Goal: Information Seeking & Learning: Learn about a topic

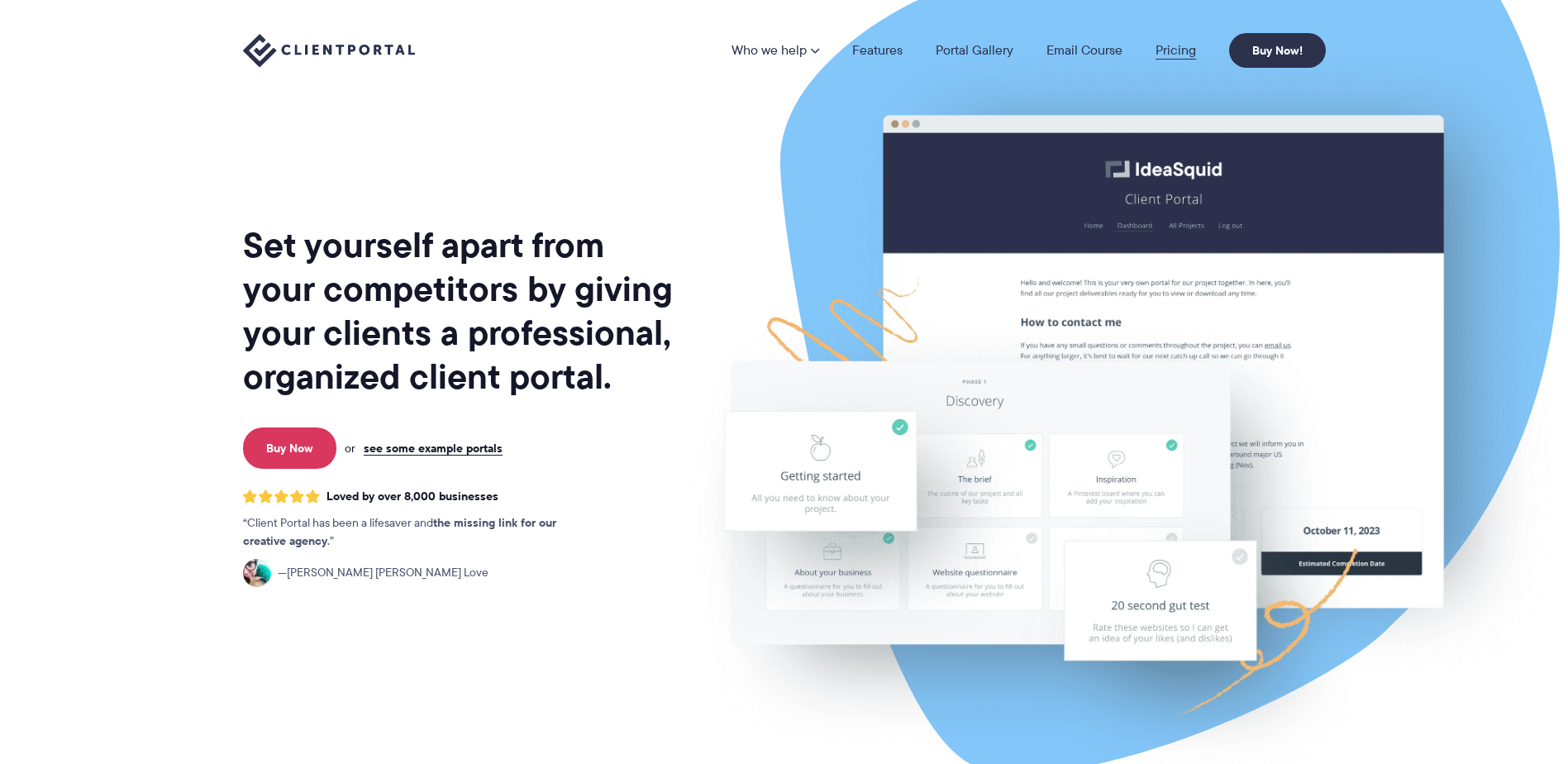
click at [1169, 48] on link "Pricing" at bounding box center [1176, 50] width 41 height 14
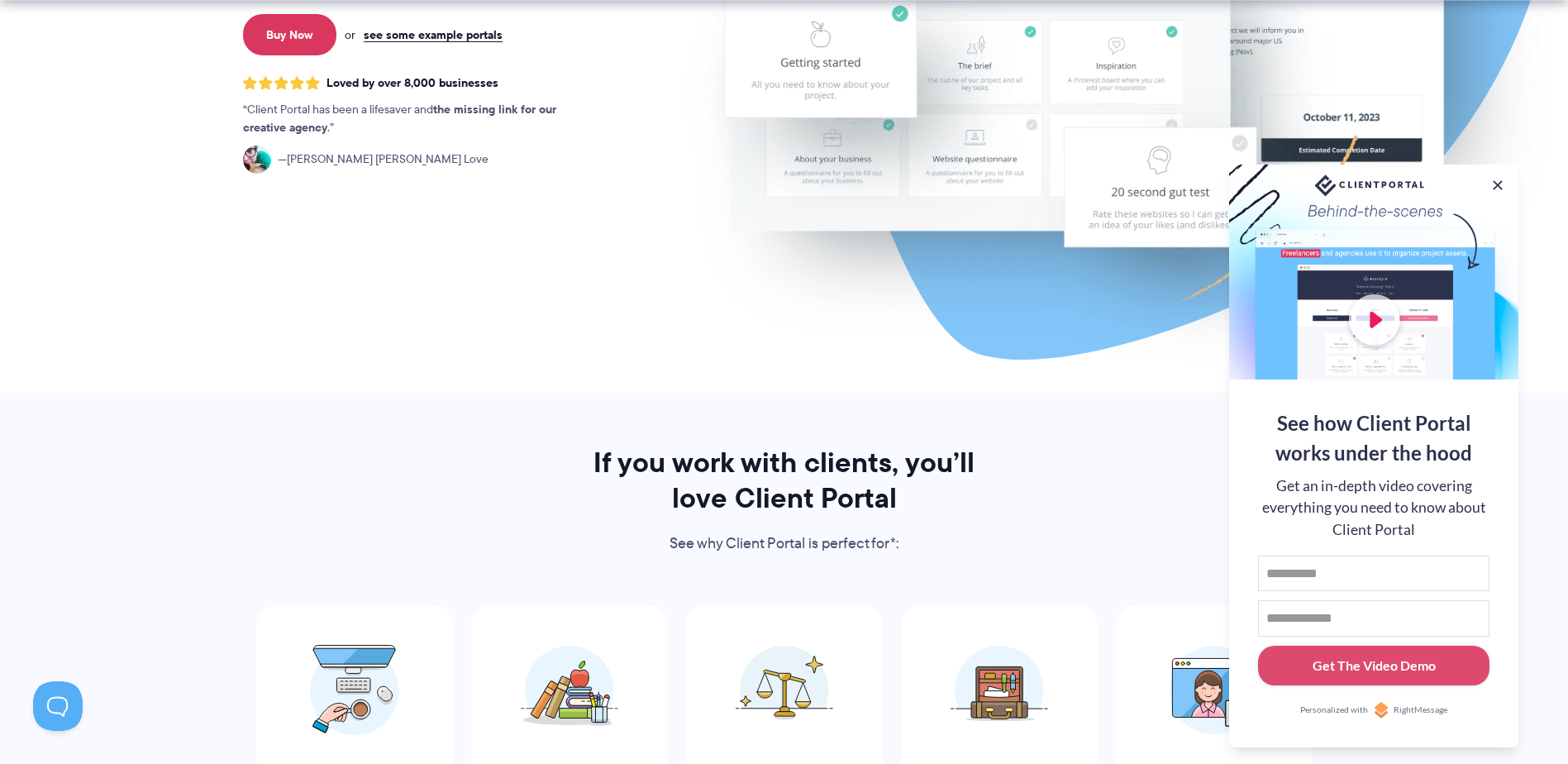
scroll to position [662, 0]
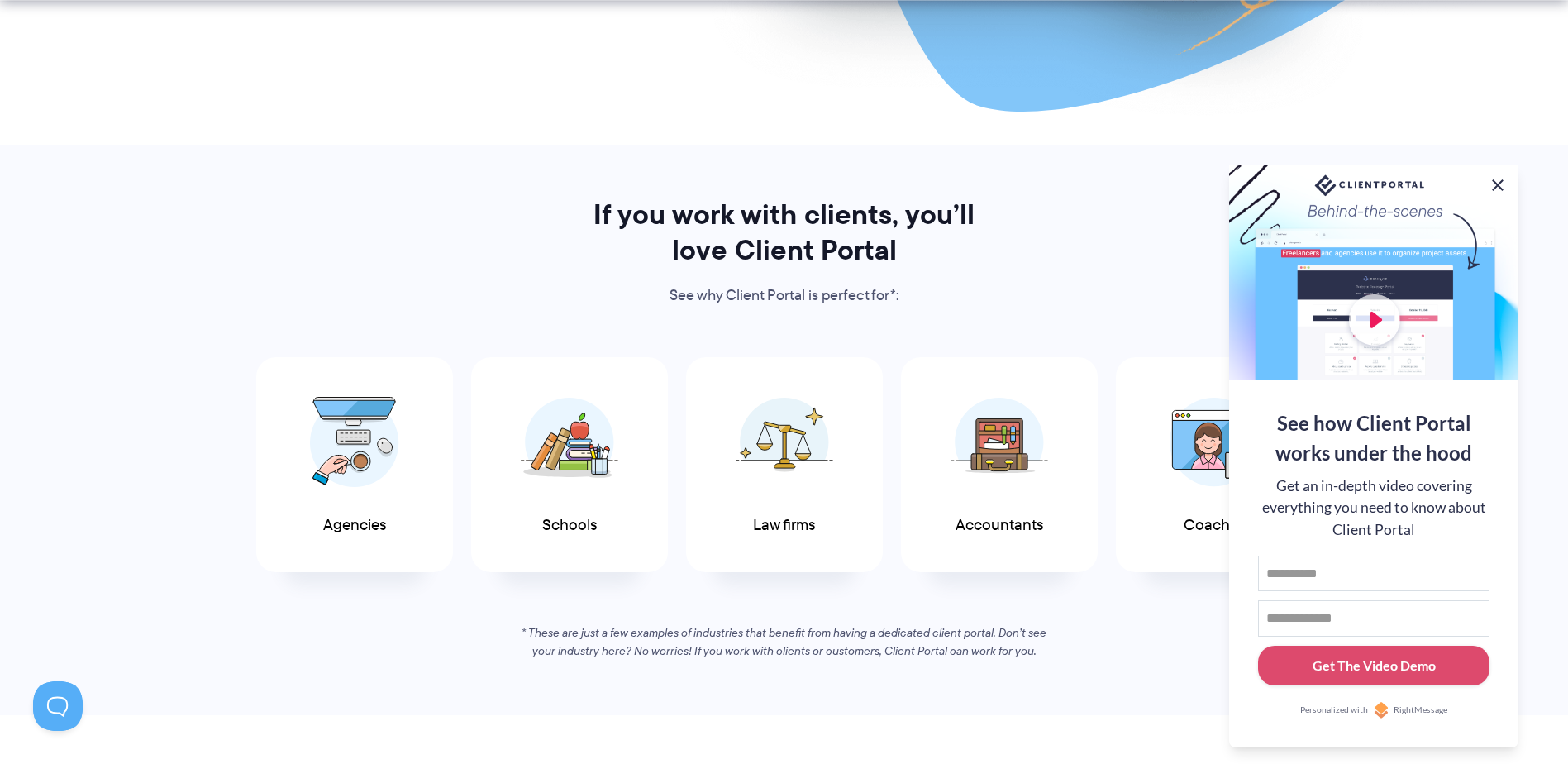
click at [1497, 175] on button at bounding box center [1498, 185] width 20 height 20
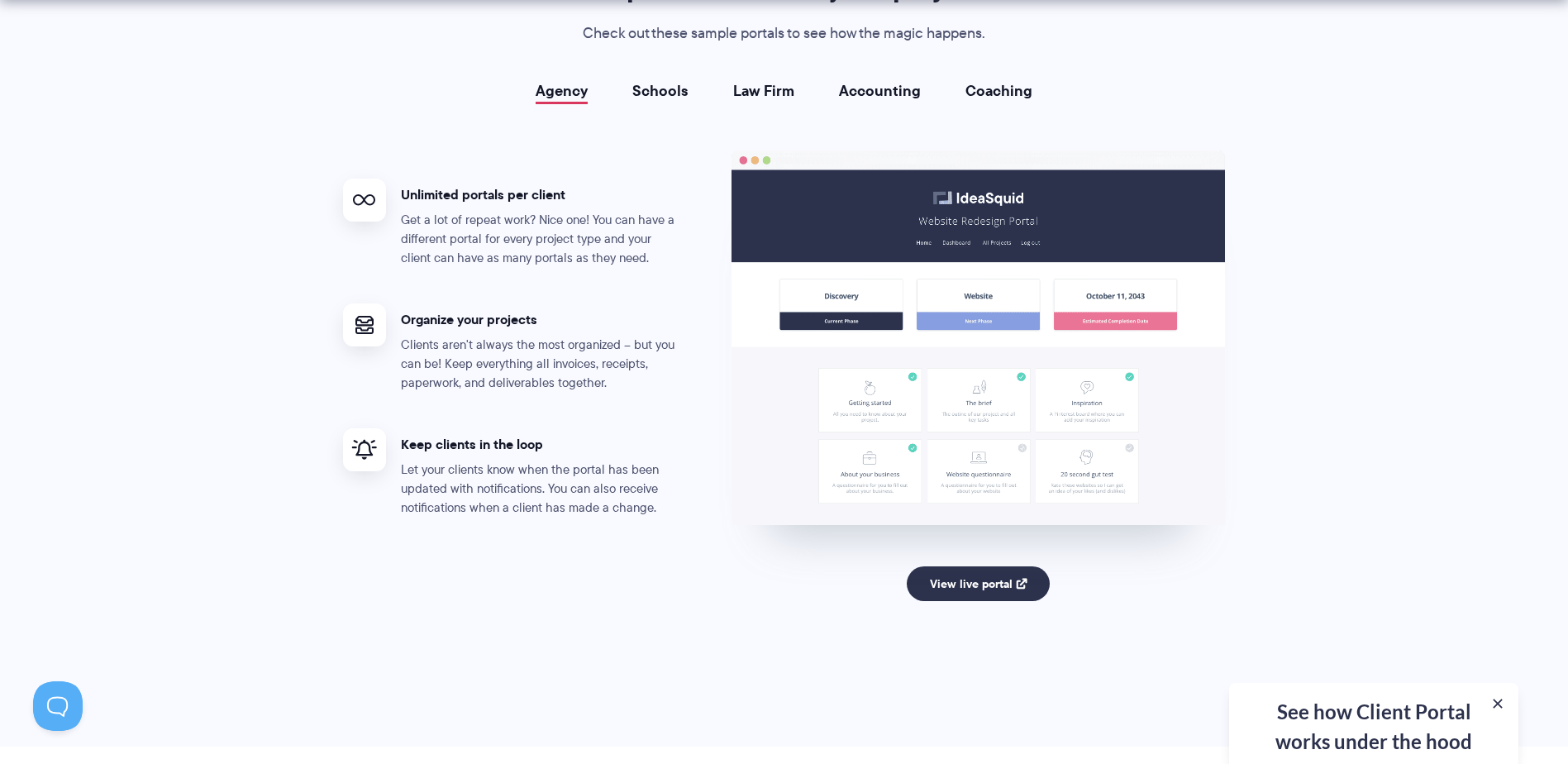
scroll to position [3225, 0]
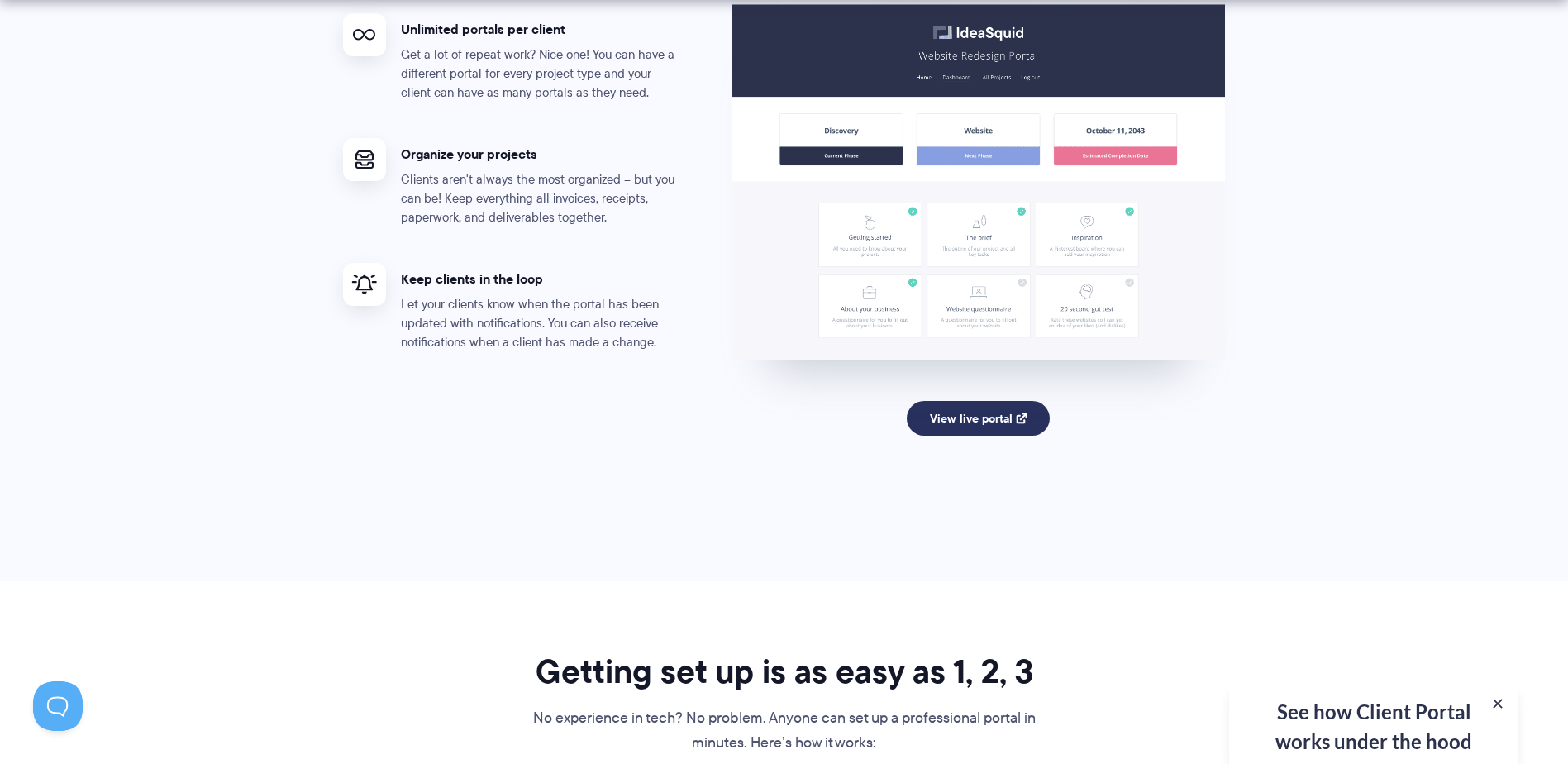
click at [952, 412] on link "View live portal" at bounding box center [978, 419] width 143 height 34
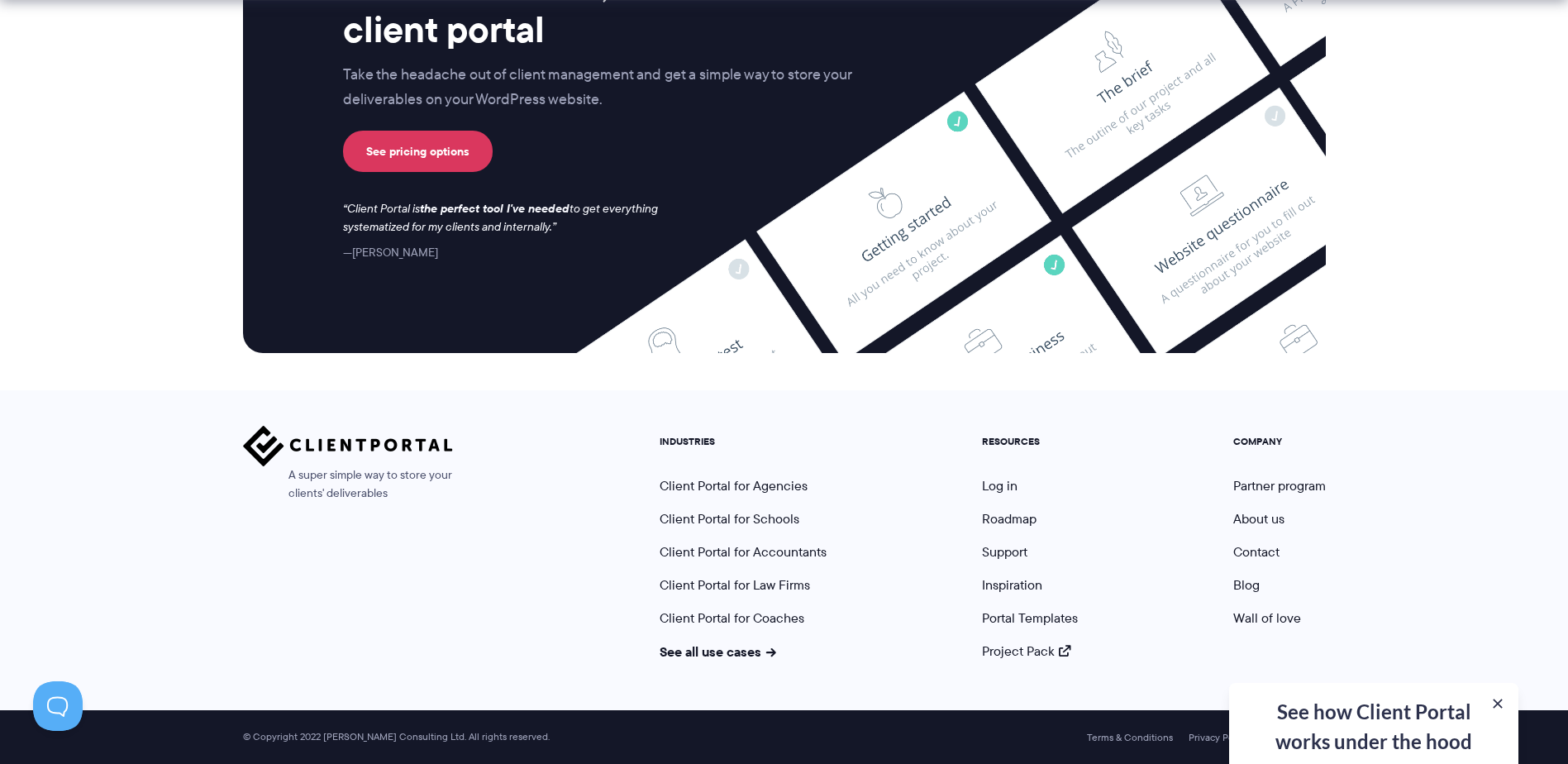
scroll to position [6673, 0]
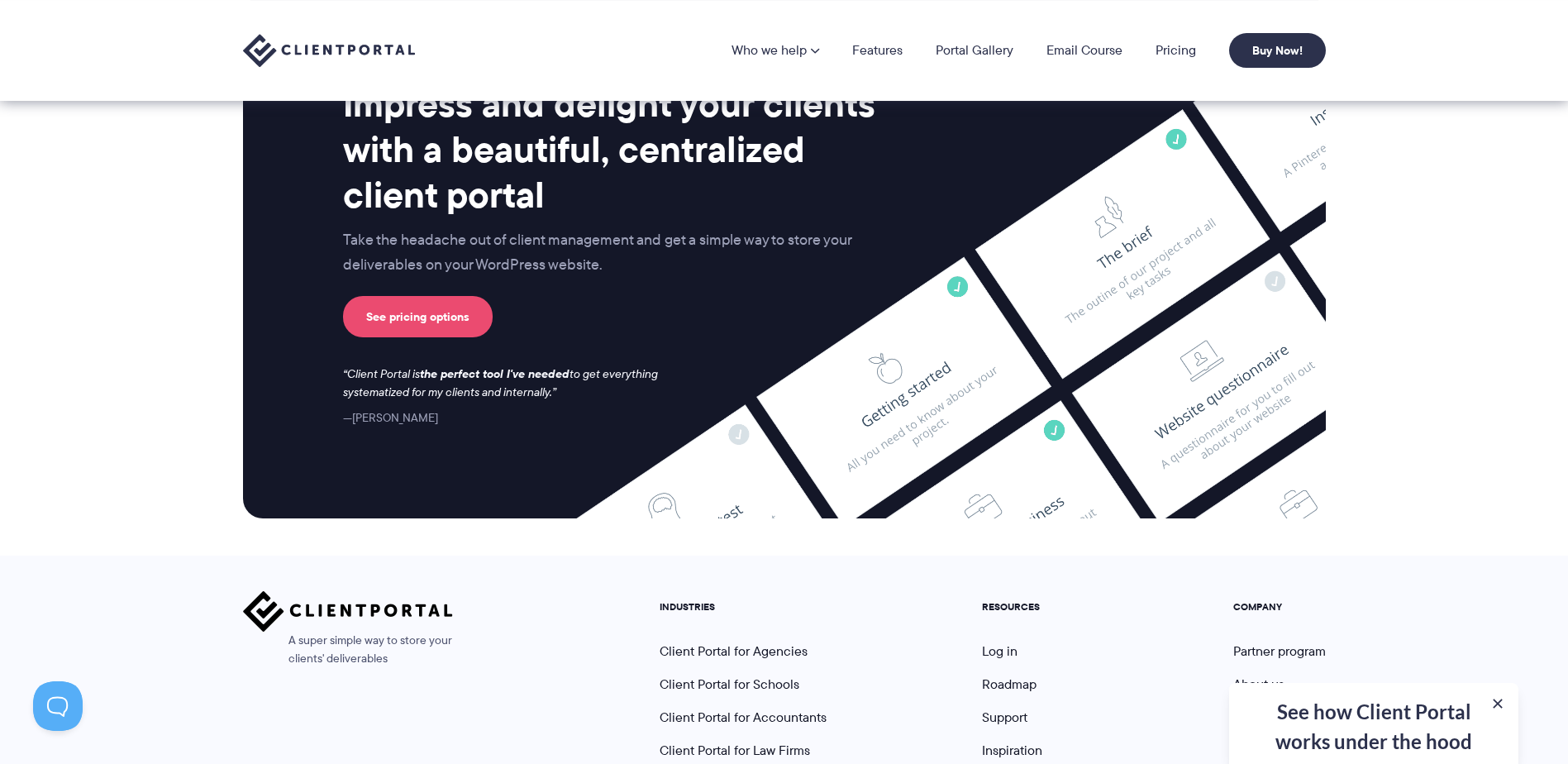
click at [390, 309] on link "See pricing options" at bounding box center [418, 316] width 150 height 42
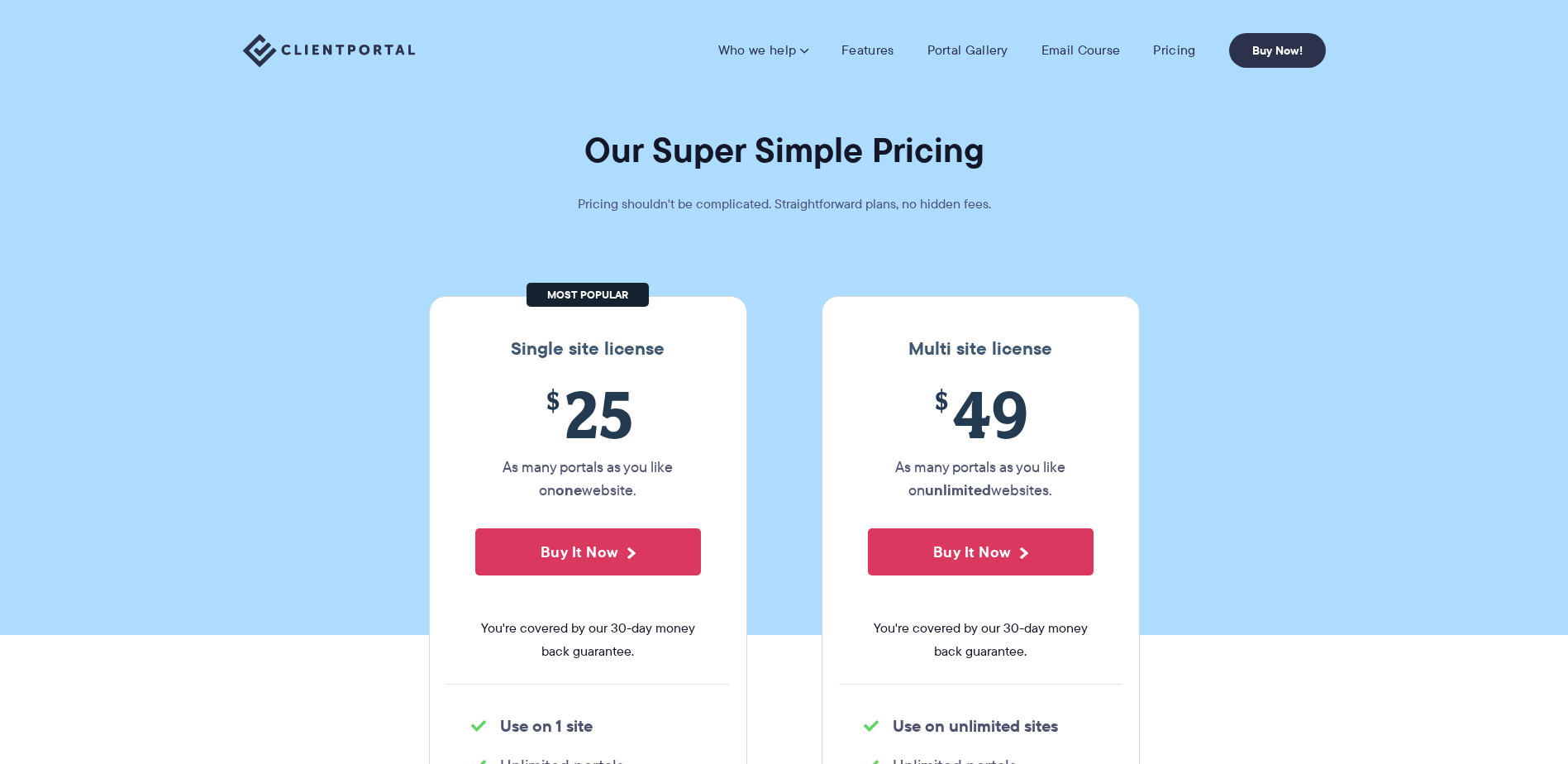
scroll to position [165, 0]
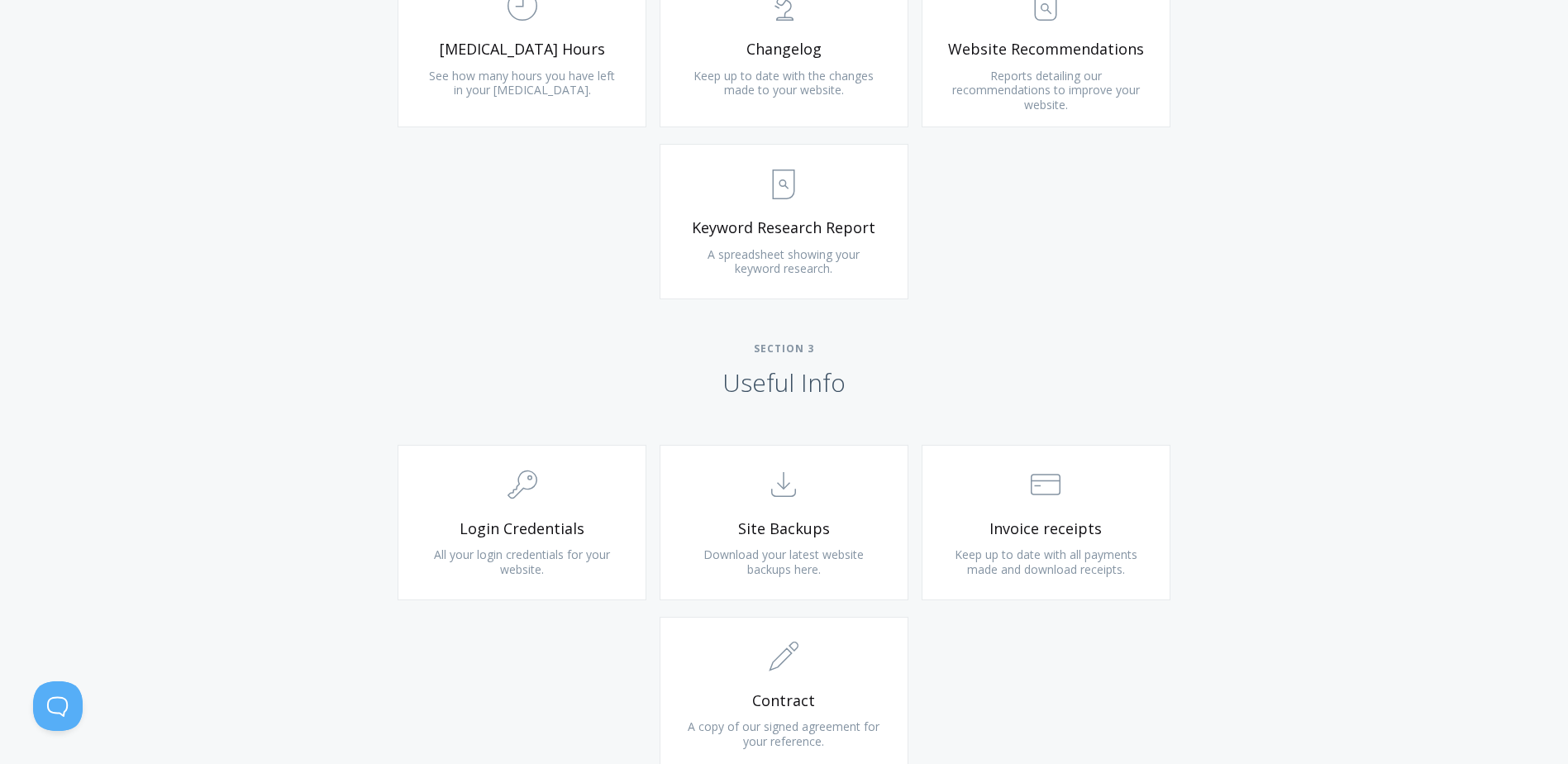
scroll to position [1571, 0]
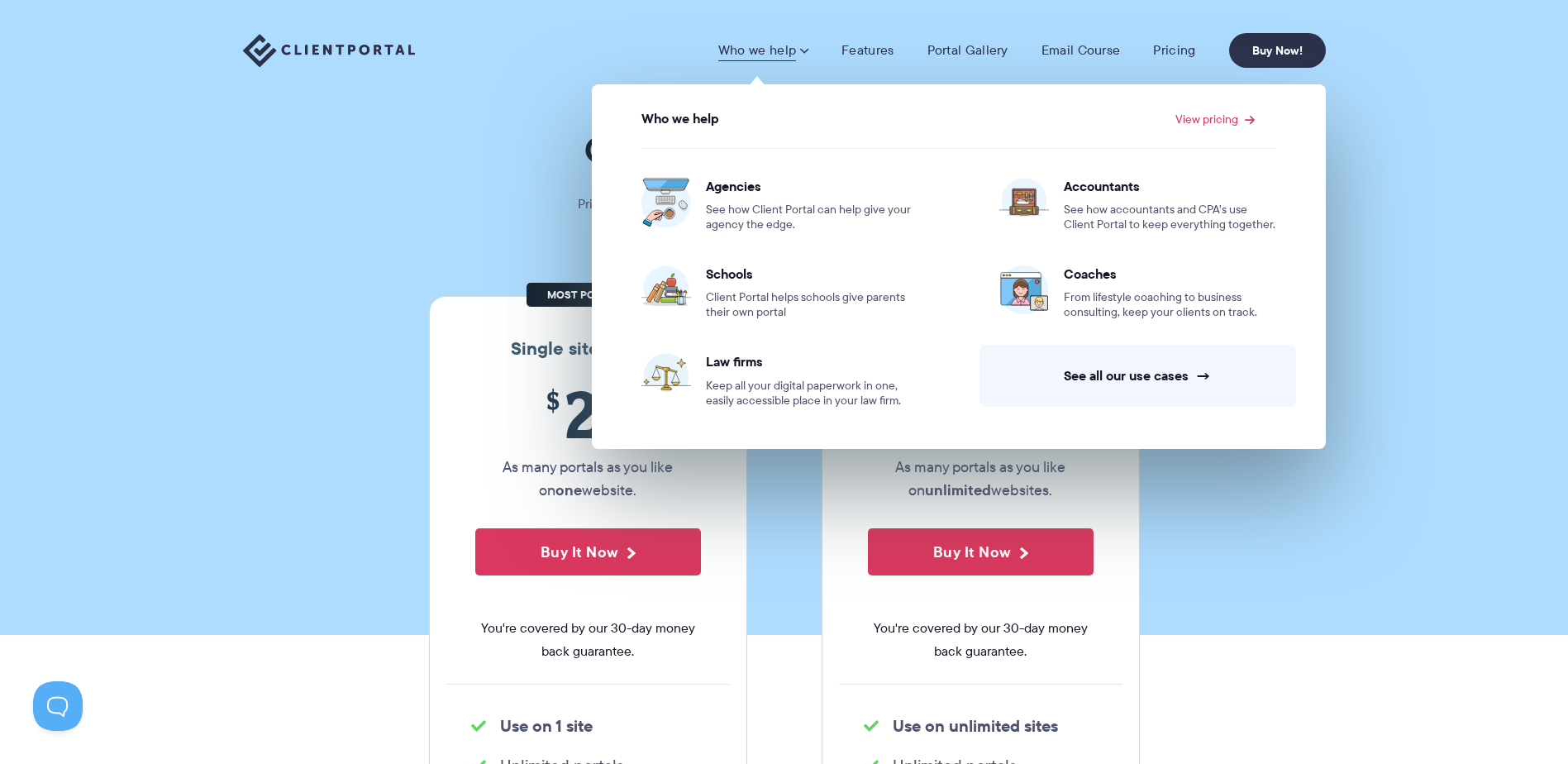
click at [767, 46] on link "Who we help" at bounding box center [764, 51] width 90 height 16
click at [744, 212] on span "See how Client Portal can help give your agency the edge." at bounding box center [812, 217] width 212 height 30
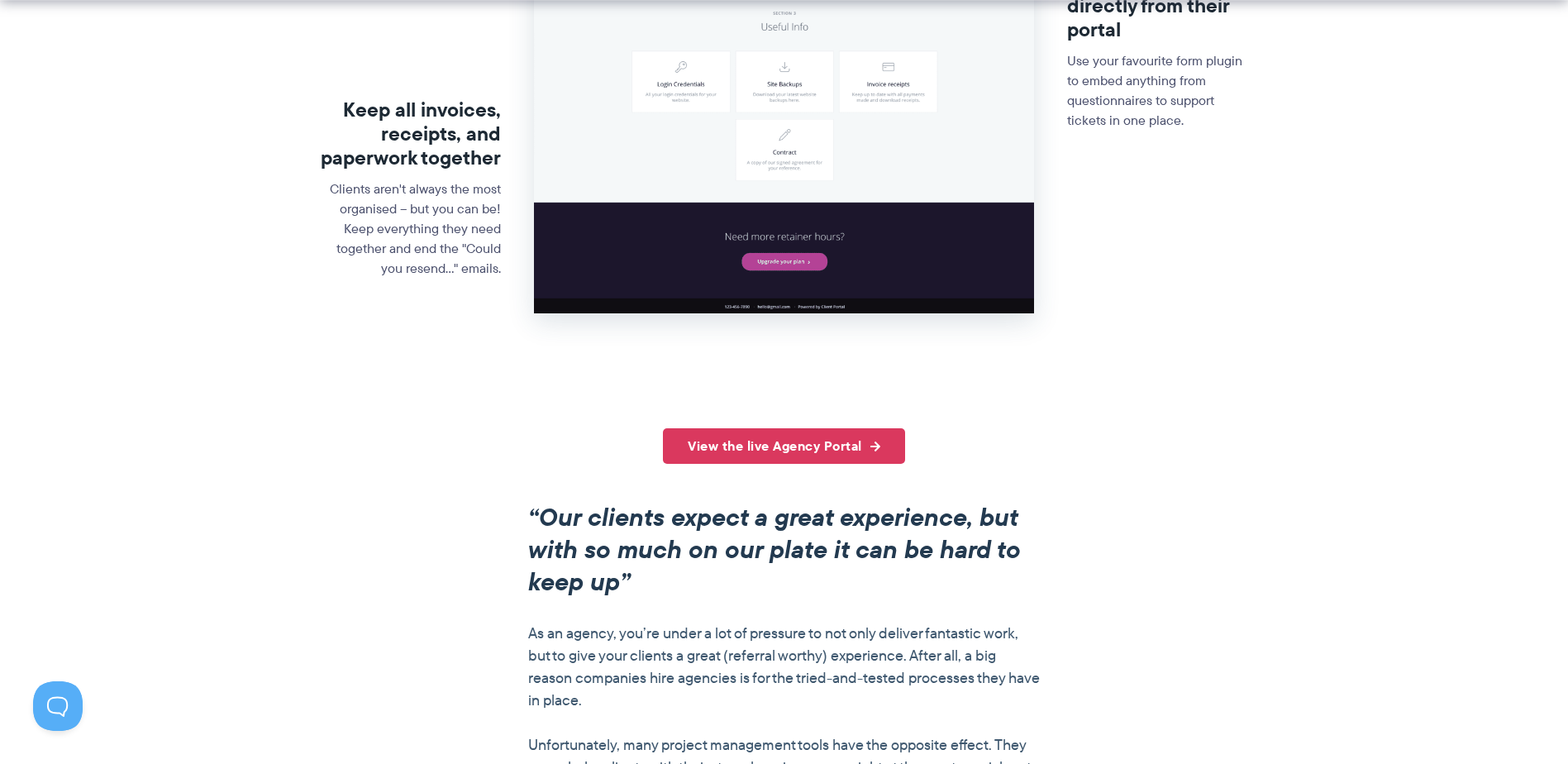
scroll to position [1075, 0]
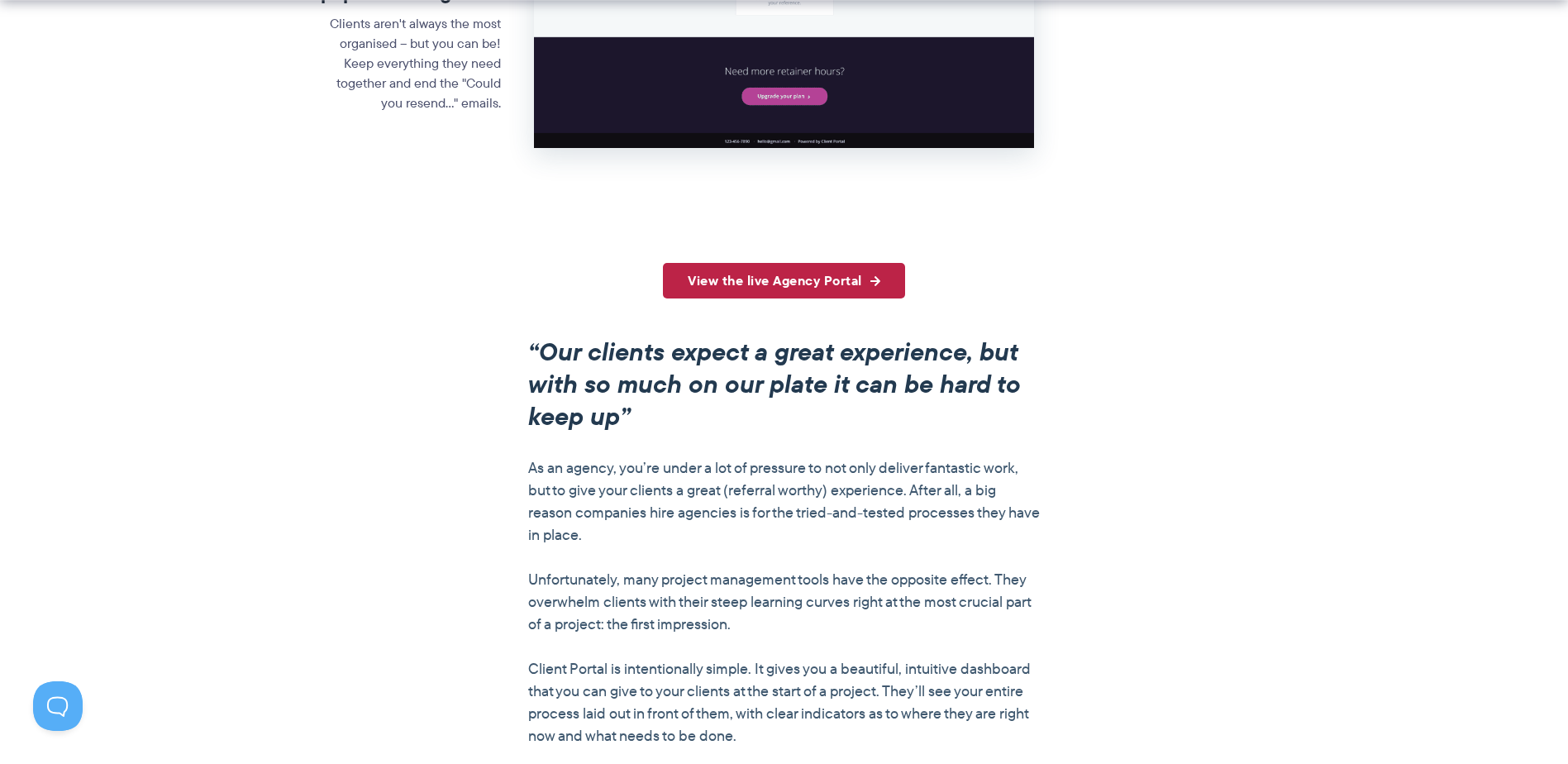
click at [795, 284] on link "View the live Agency Portal" at bounding box center [784, 280] width 242 height 35
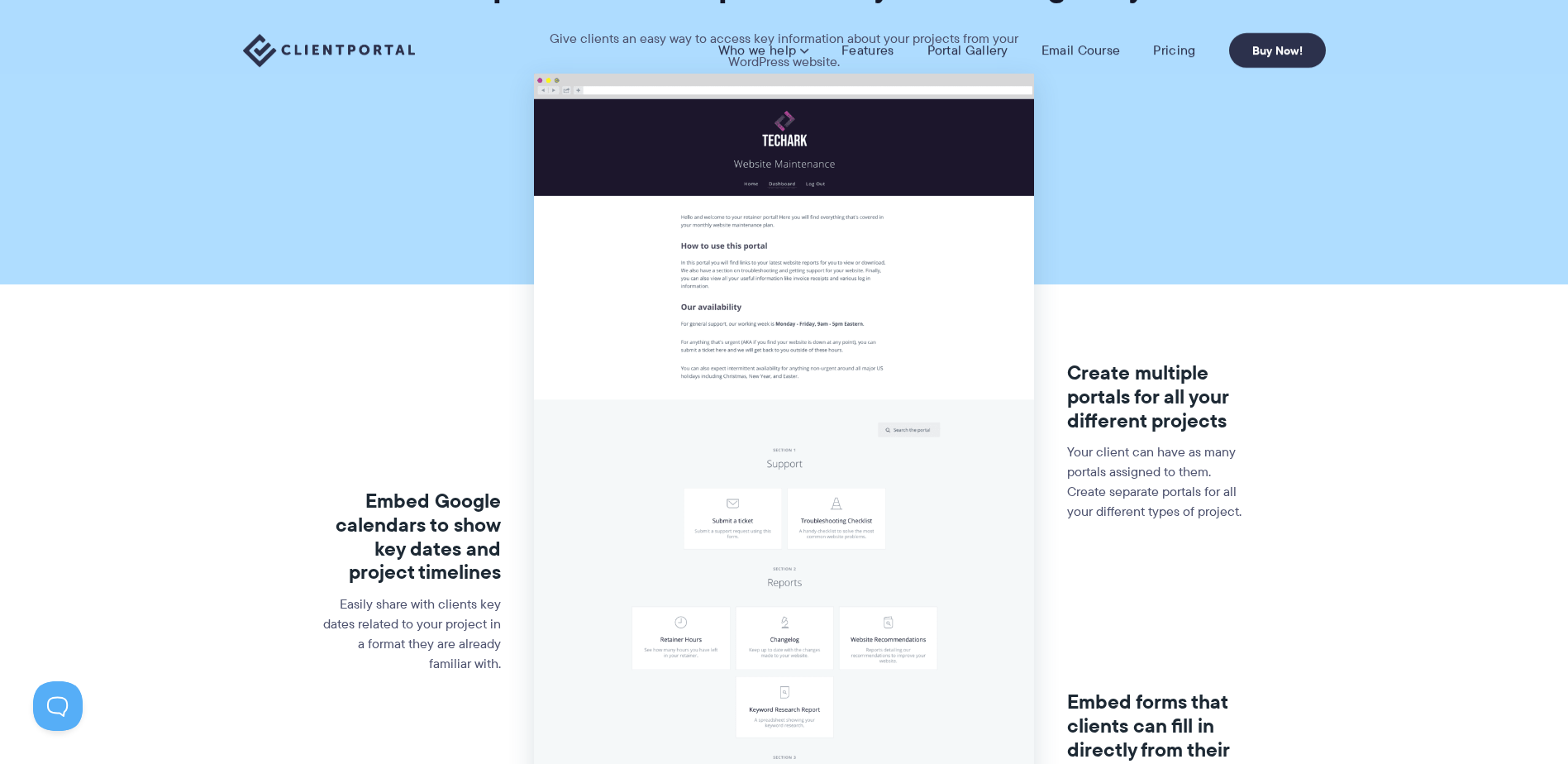
scroll to position [0, 0]
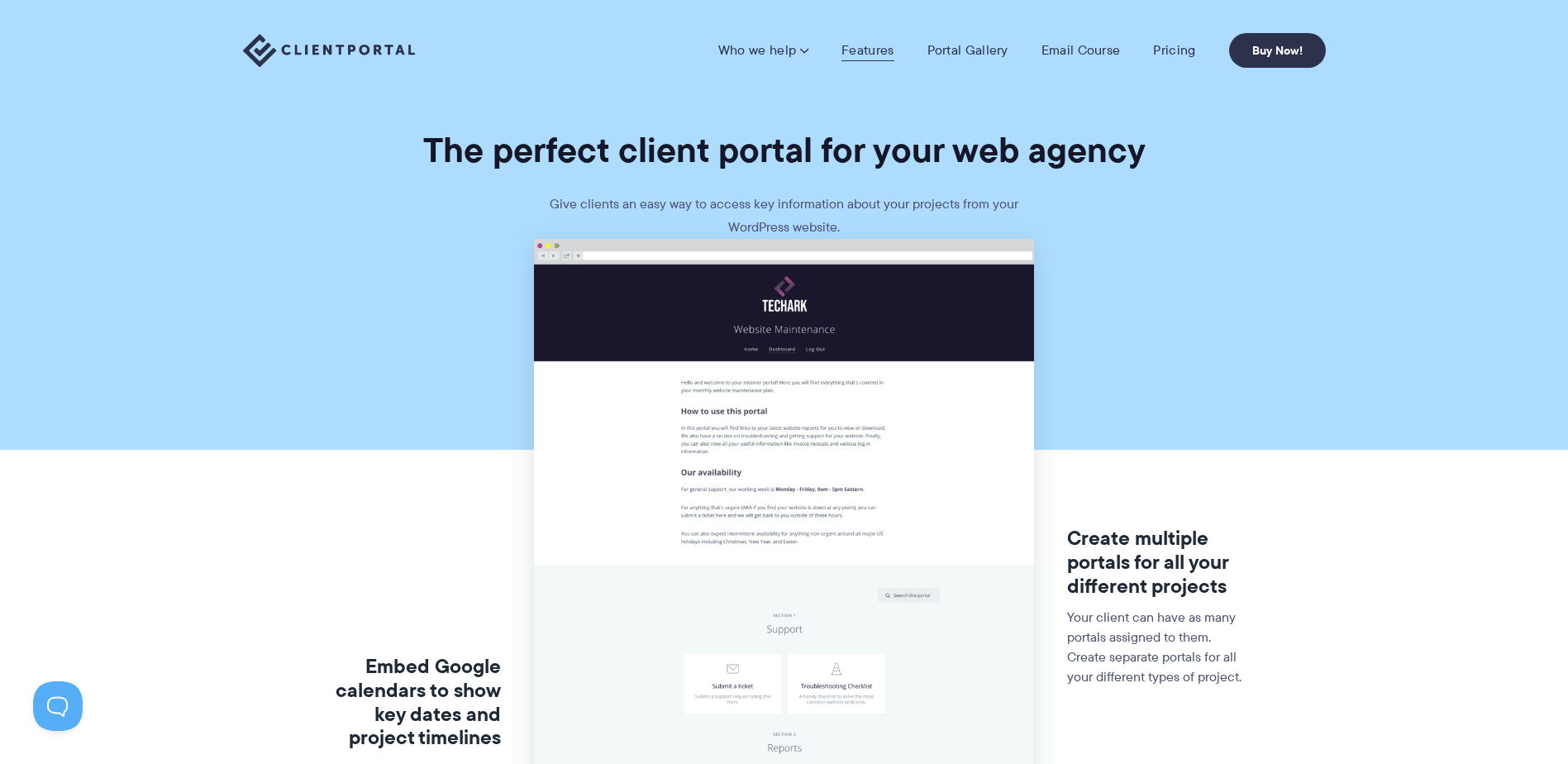
click at [878, 53] on link "Features" at bounding box center [868, 51] width 52 height 16
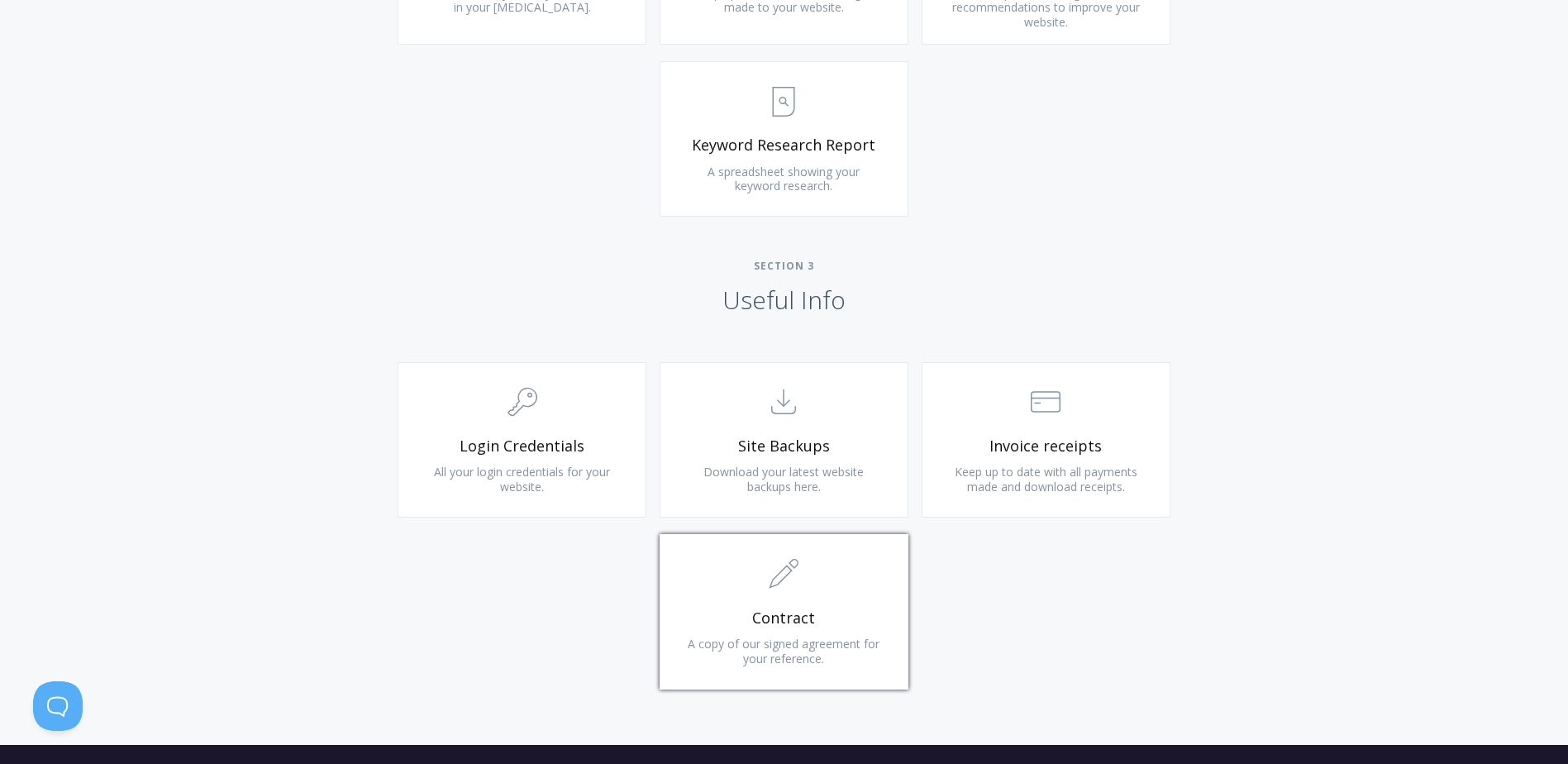
scroll to position [1571, 0]
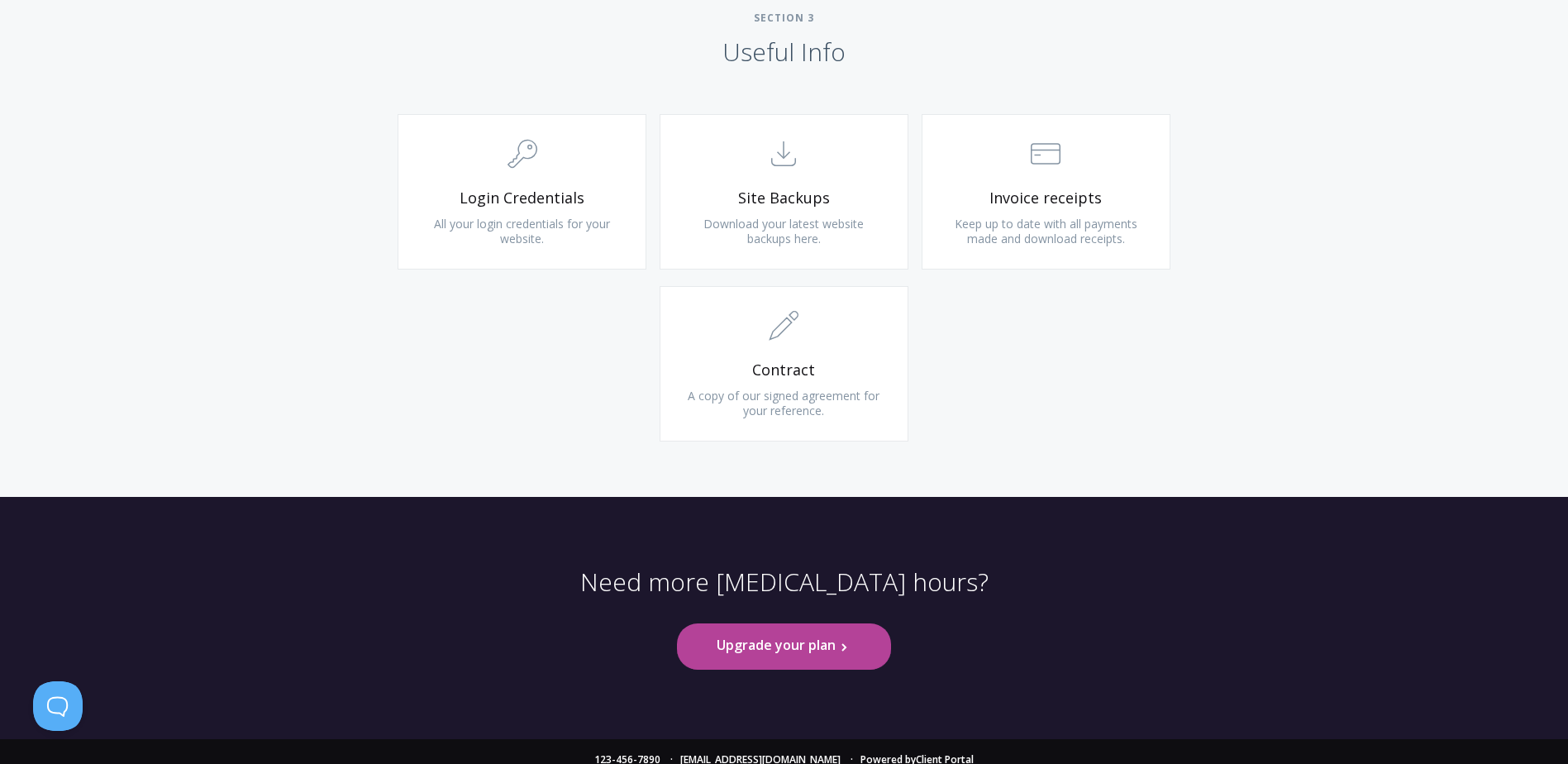
click at [712, 452] on div ".st0{fill:none;stroke:#000000;stroke-width:2;stroke-miterlimit:10;} 1. General …" at bounding box center [784, 372] width 262 height 172
click at [738, 410] on link ".st0{fill:none;stroke:#000000;stroke-width:2;stroke-miterlimit:10;} 1. General …" at bounding box center [784, 363] width 249 height 156
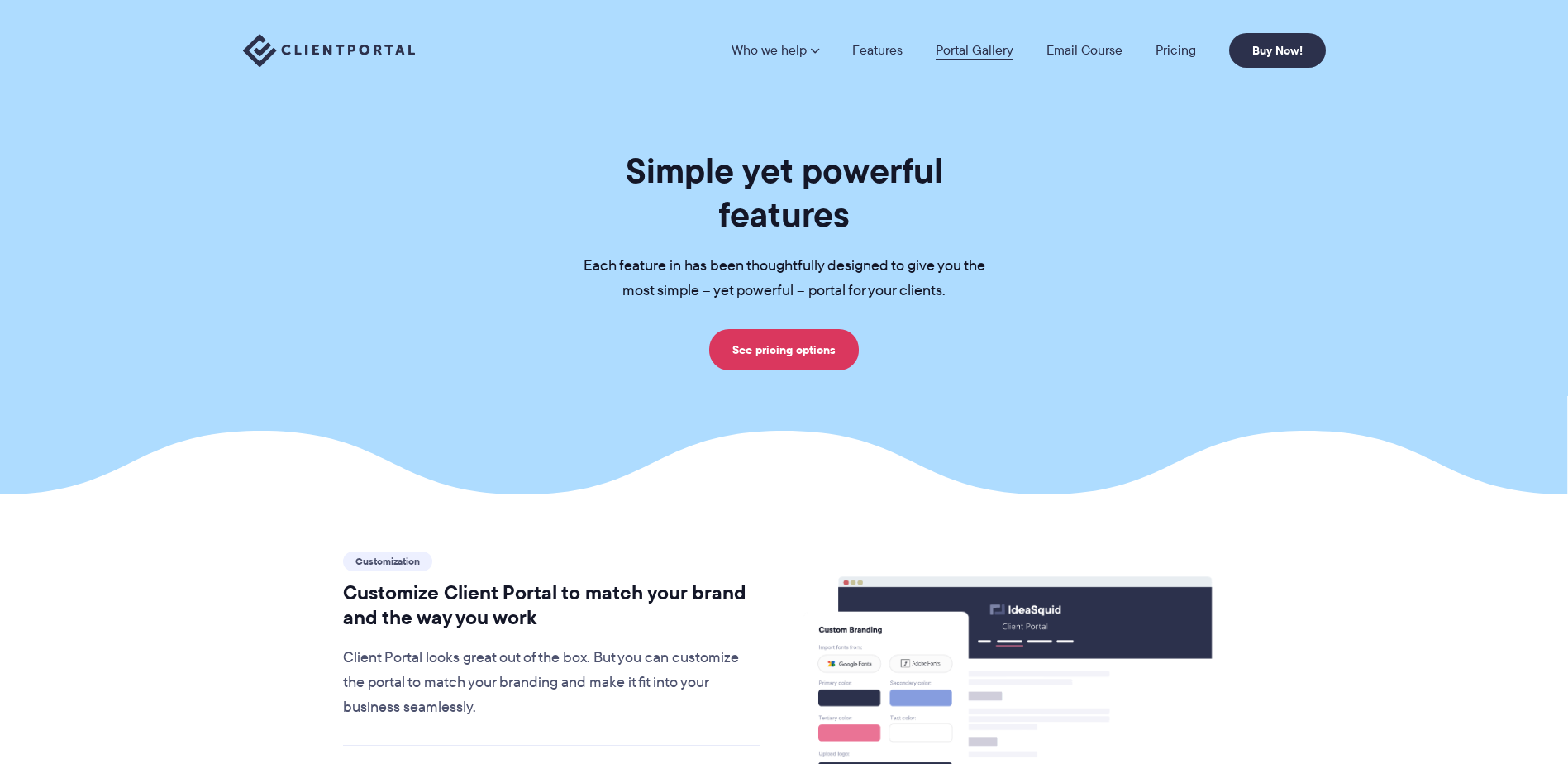
click at [954, 57] on link "Portal Gallery" at bounding box center [974, 50] width 78 height 14
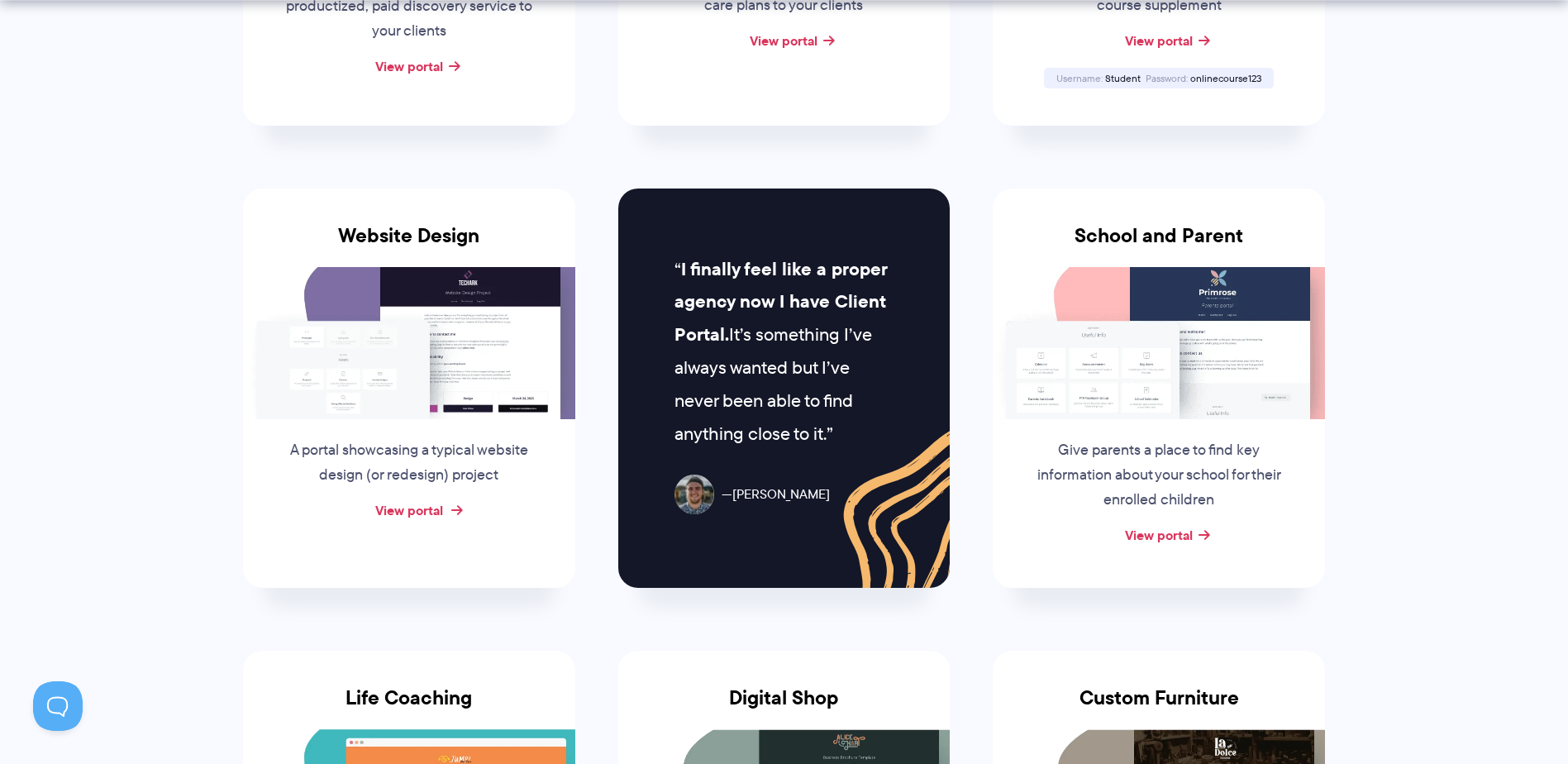
click at [428, 511] on link "View portal" at bounding box center [408, 510] width 68 height 20
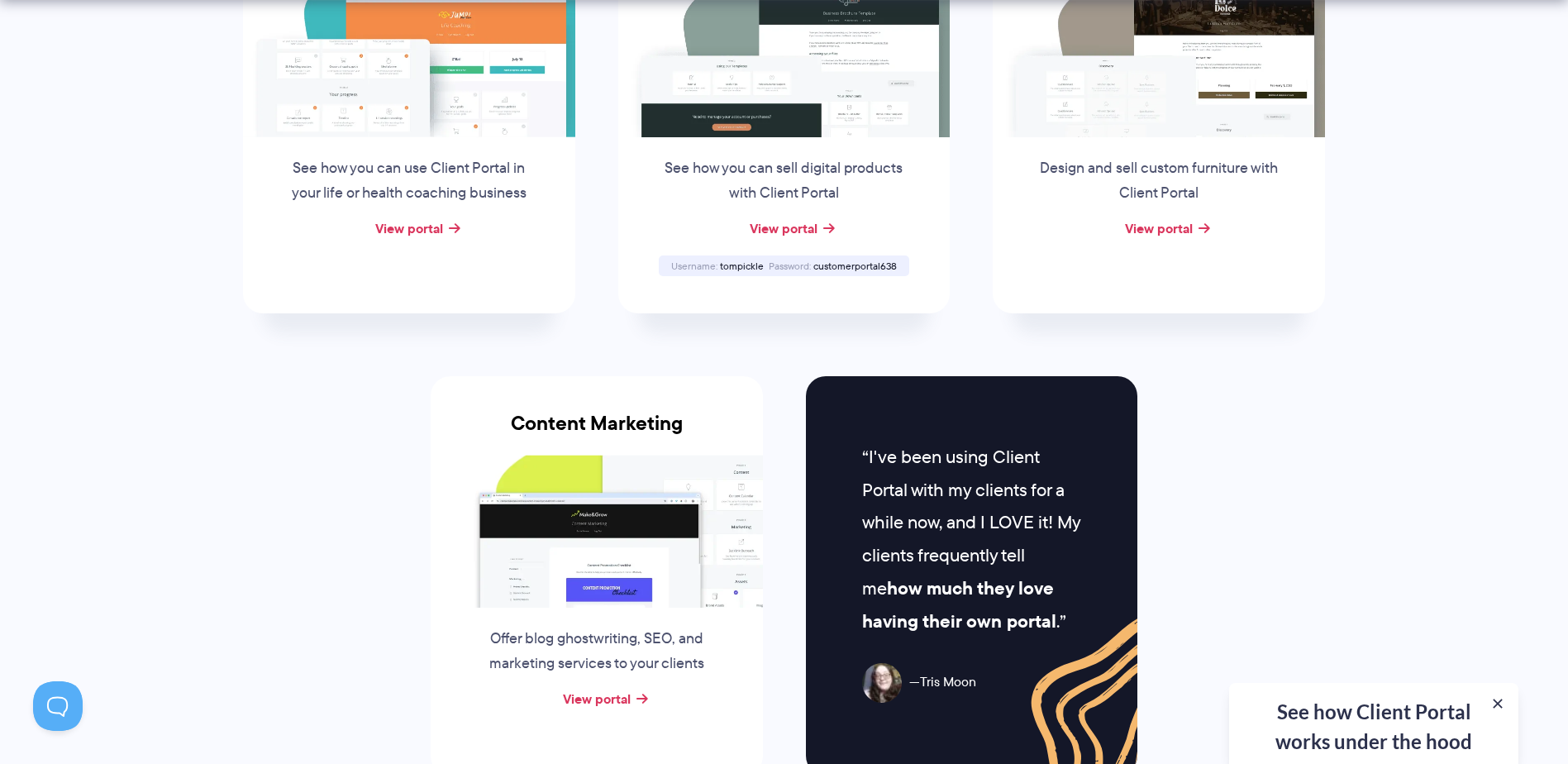
scroll to position [1654, 0]
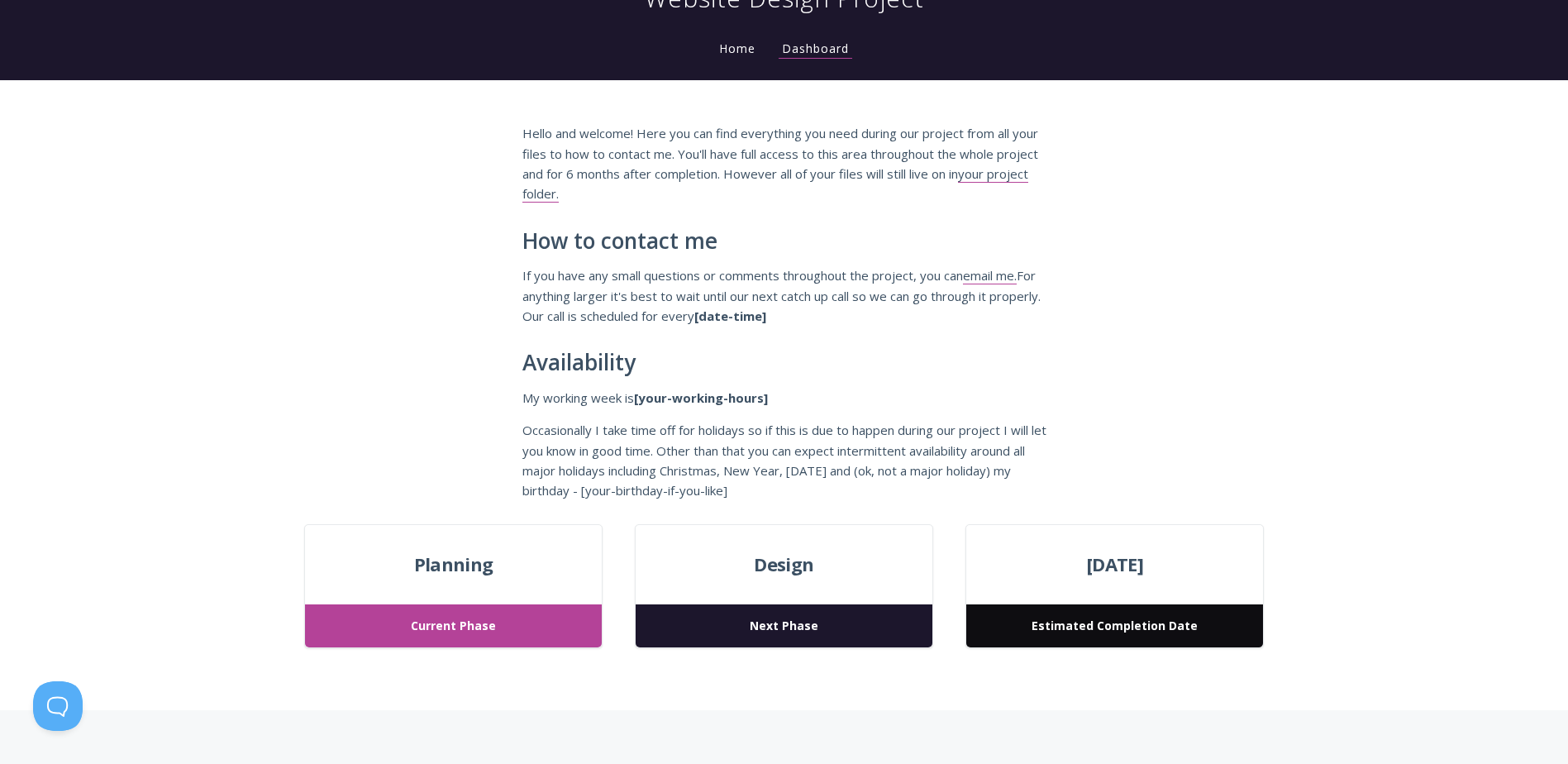
scroll to position [413, 0]
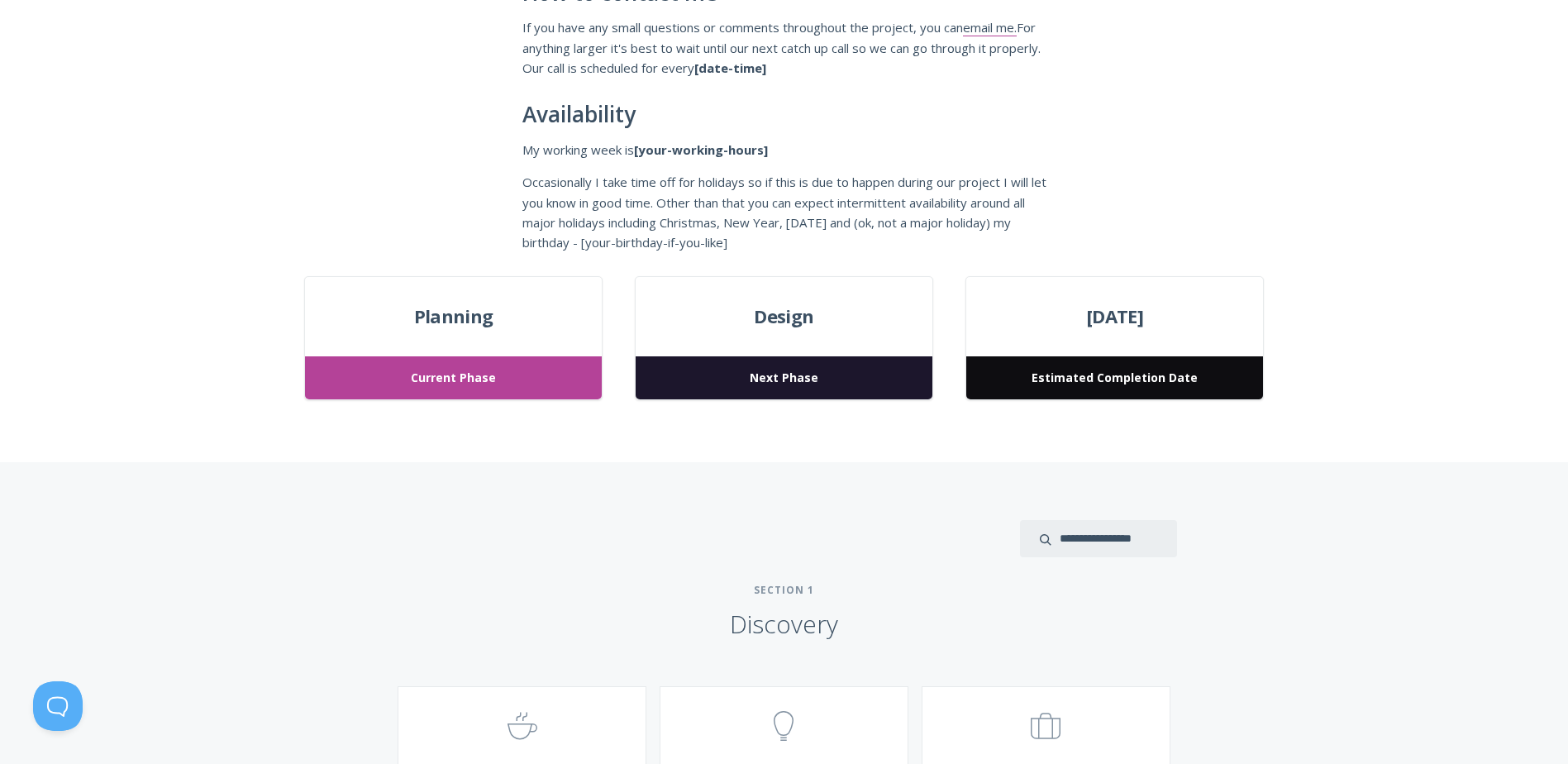
click at [803, 374] on span "Next Phase" at bounding box center [783, 378] width 296 height 43
click at [463, 381] on span "Current Phase" at bounding box center [453, 378] width 296 height 43
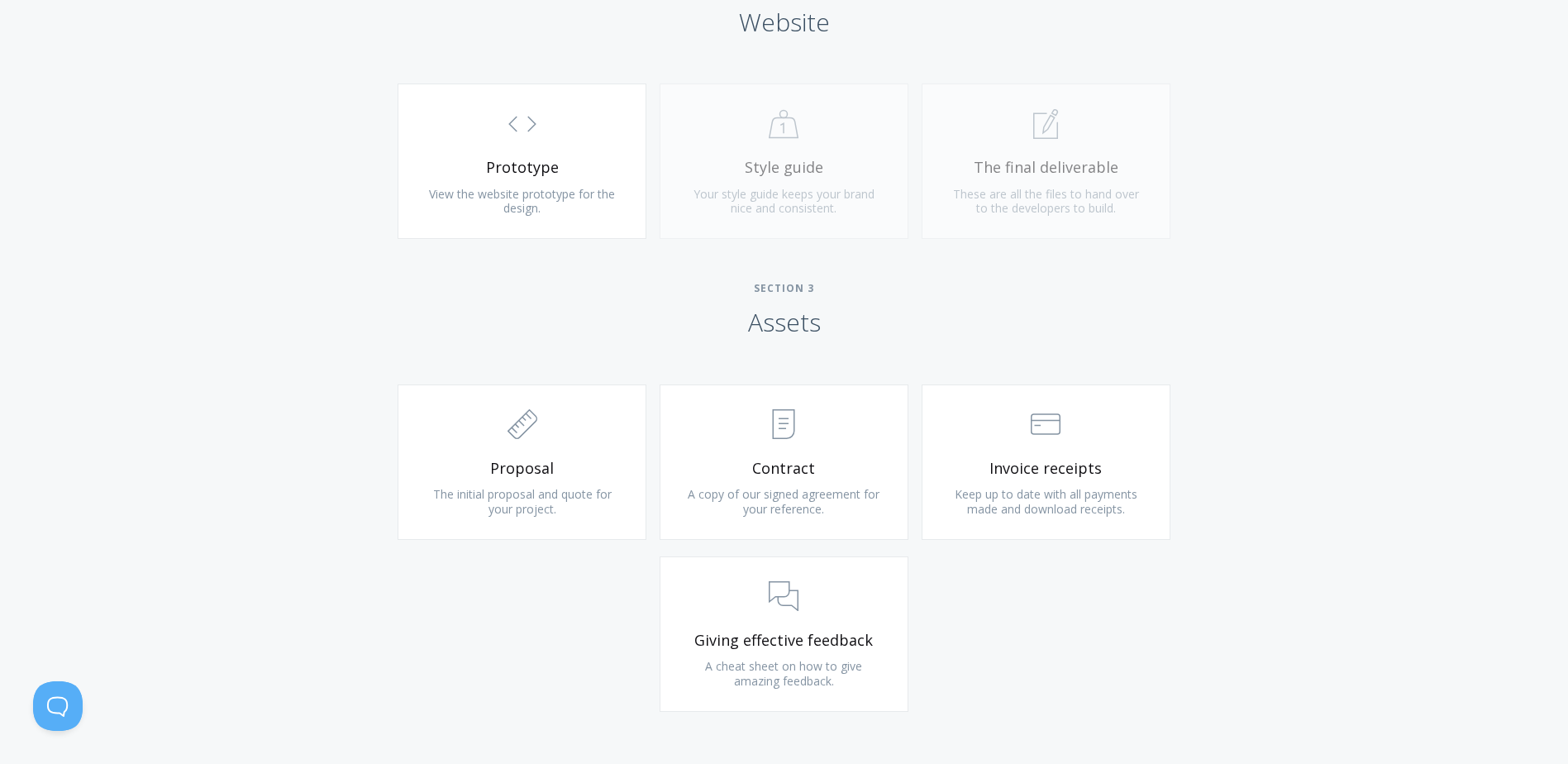
scroll to position [1571, 0]
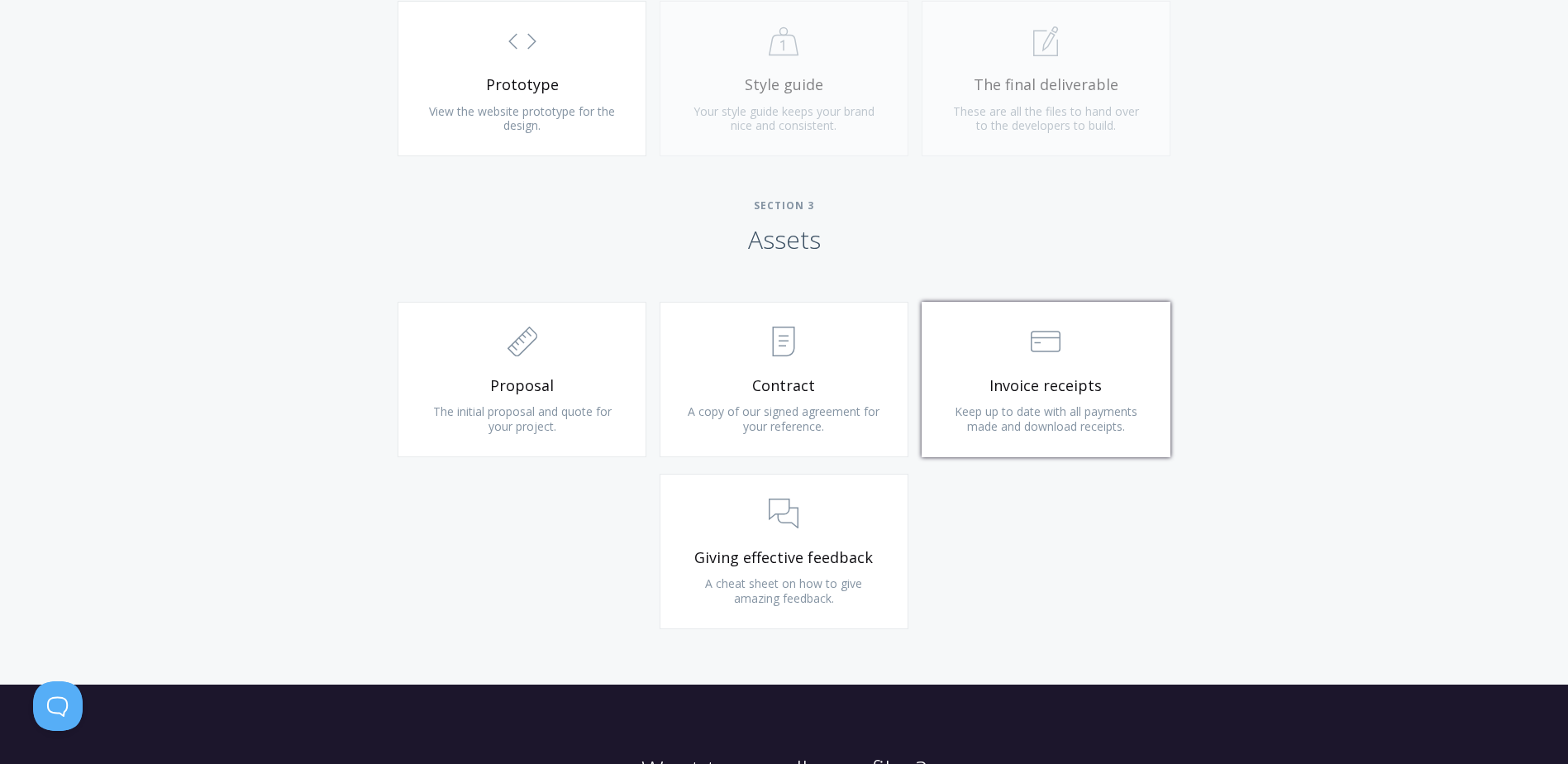
click at [1053, 401] on link ".st0{fill:none;stroke:#000000;stroke-width:2;stroke-miterlimit:10;} Financial I…" at bounding box center [1046, 380] width 249 height 156
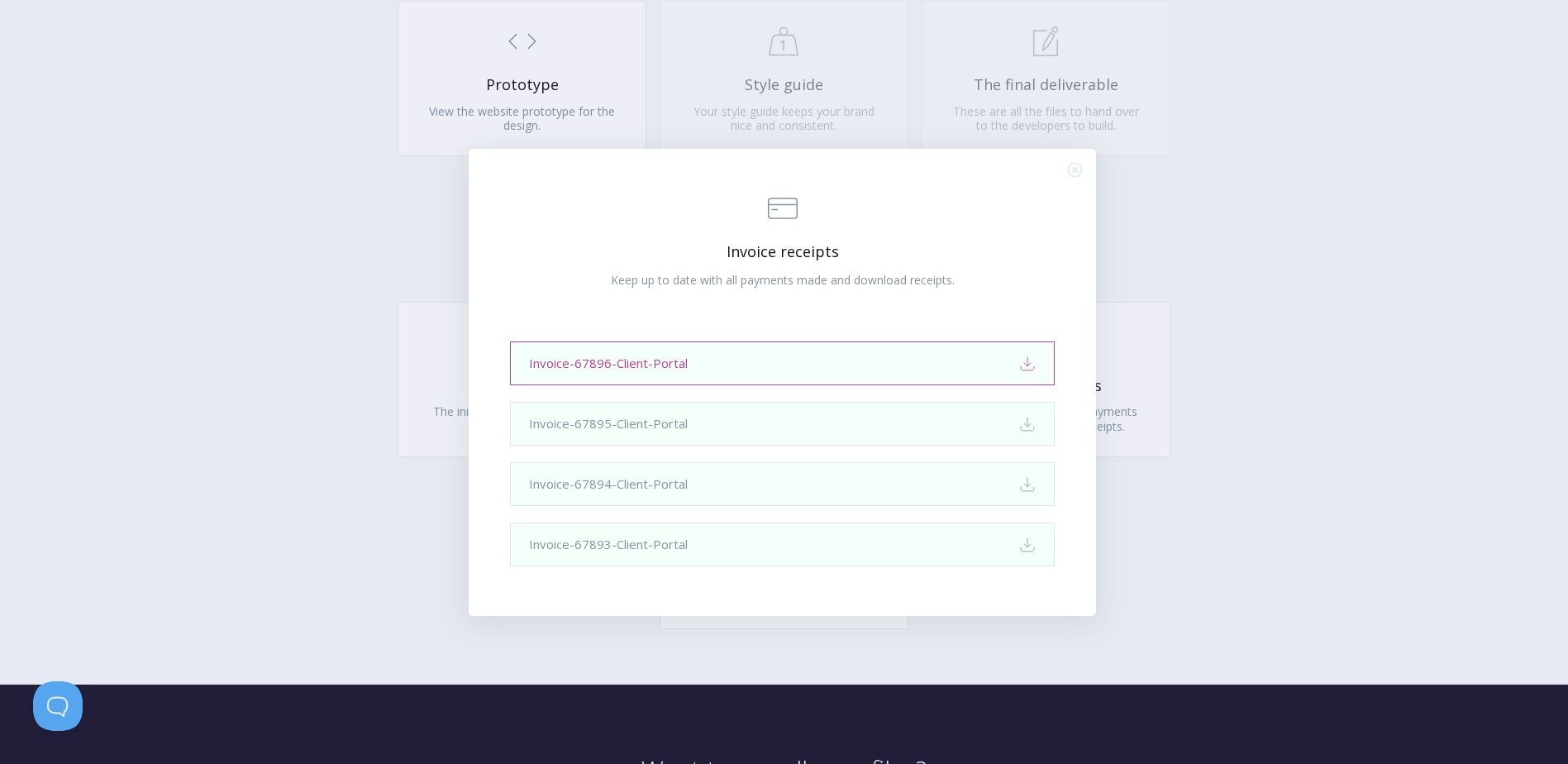
click at [864, 369] on link "Invoice-67896-Client-Portal Download" at bounding box center [782, 363] width 545 height 43
click at [783, 144] on div ".st0{fill:none;stroke:#000000;stroke-width:2;stroke-miterlimit:10;} Financial I…" at bounding box center [784, 382] width 1568 height 764
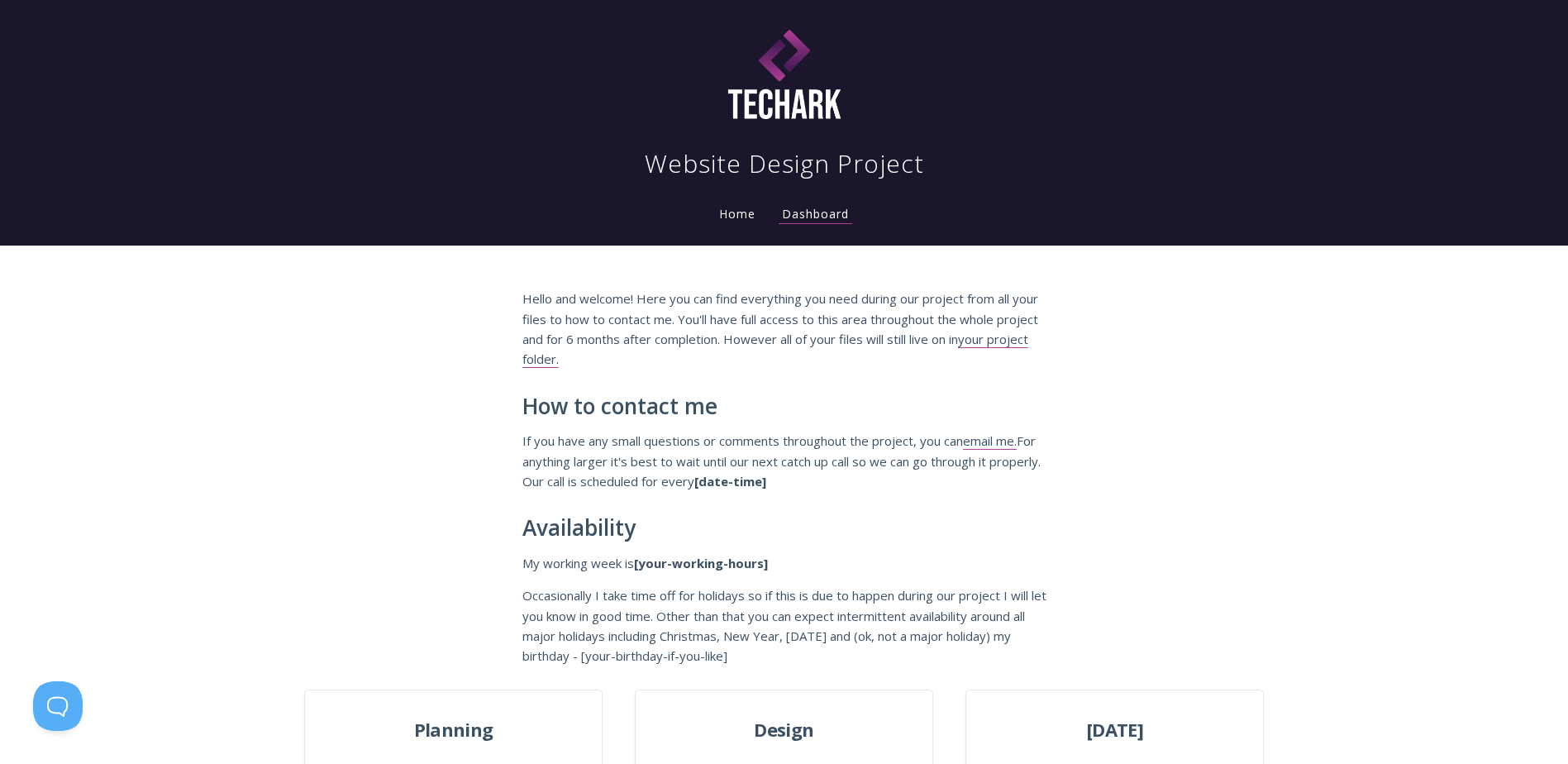
scroll to position [413, 0]
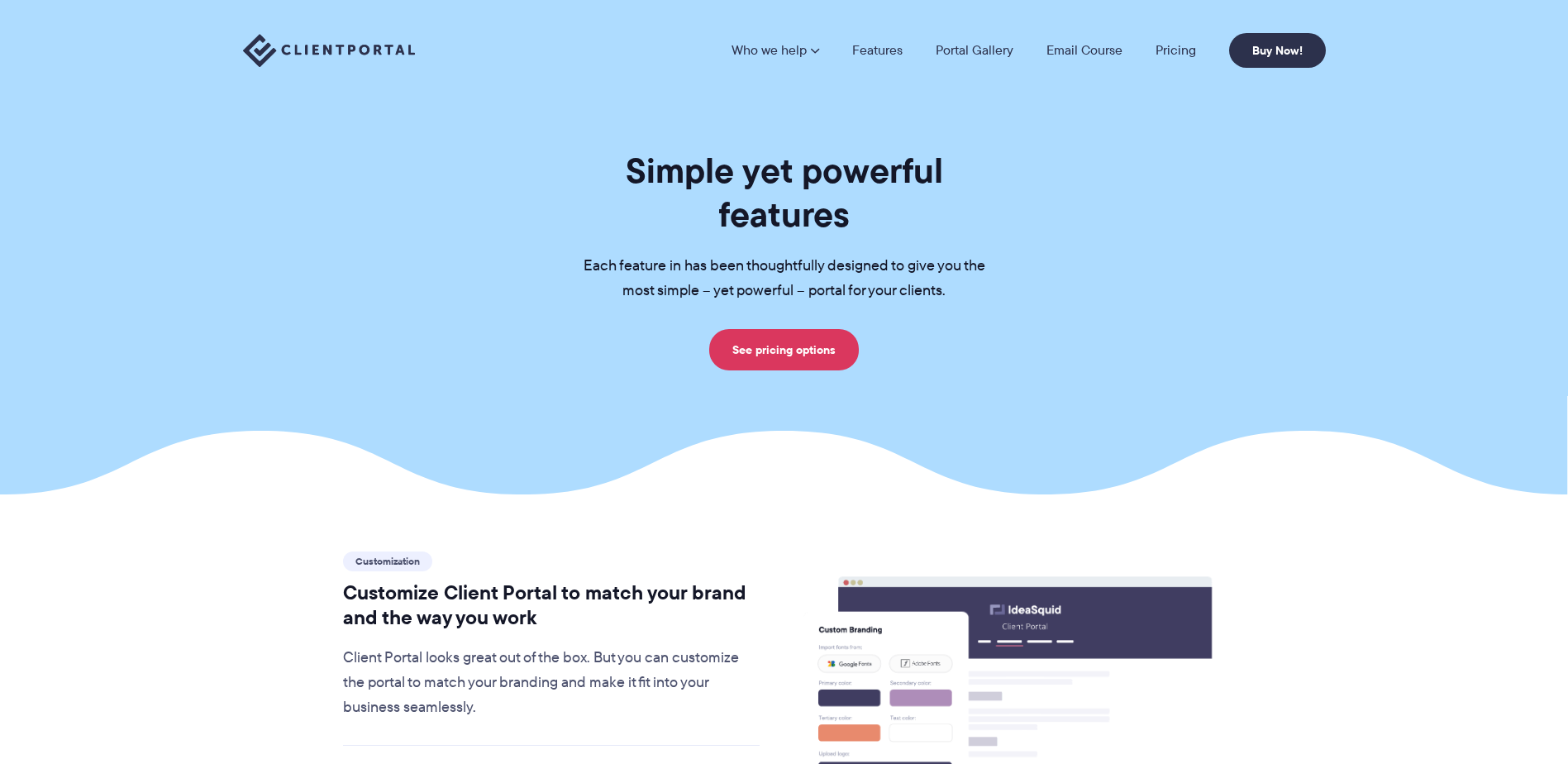
click at [392, 43] on img at bounding box center [329, 52] width 172 height 34
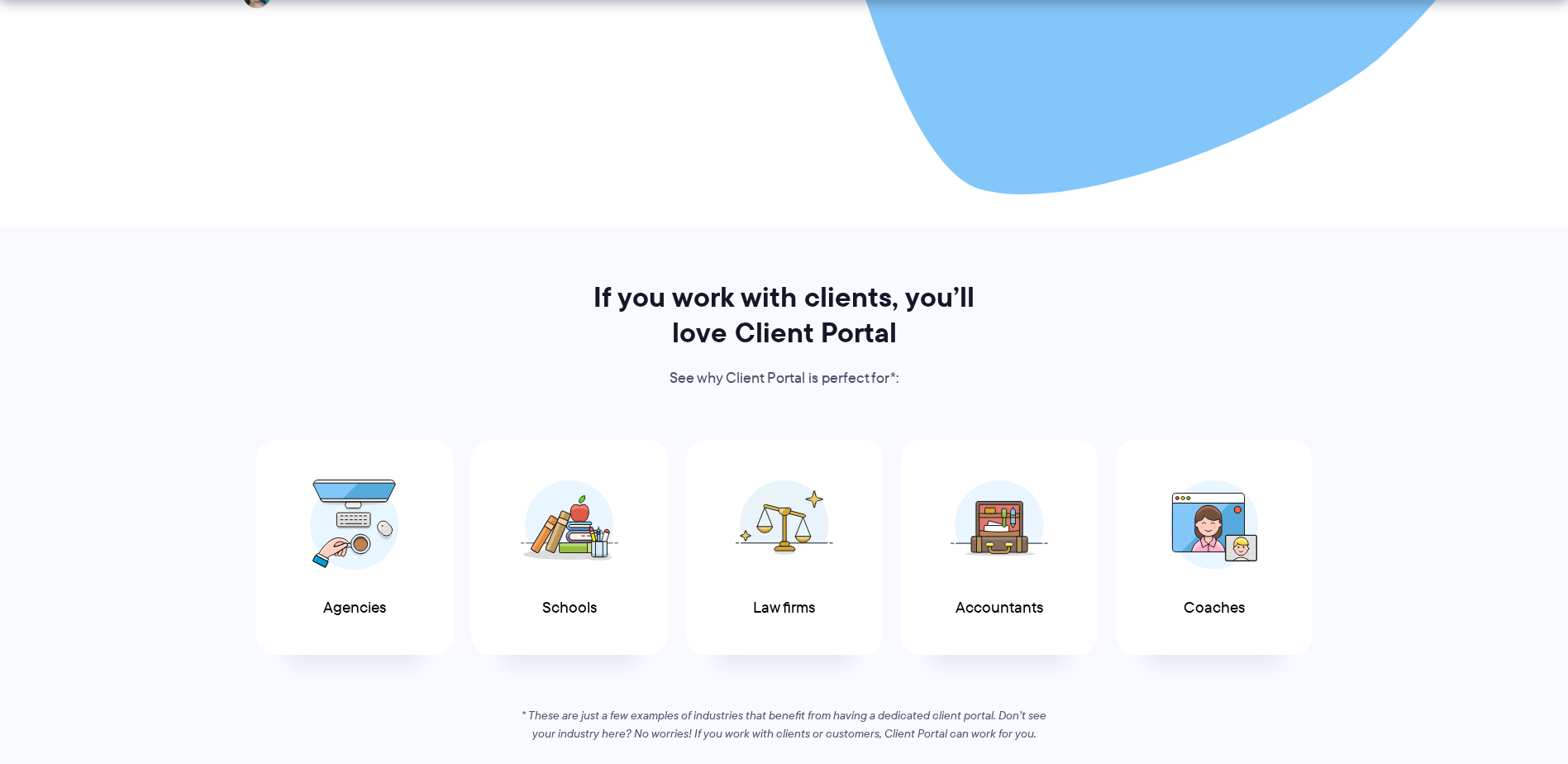
scroll to position [910, 0]
